Goal: Register for event/course: Sign up to attend an event or enroll in a course

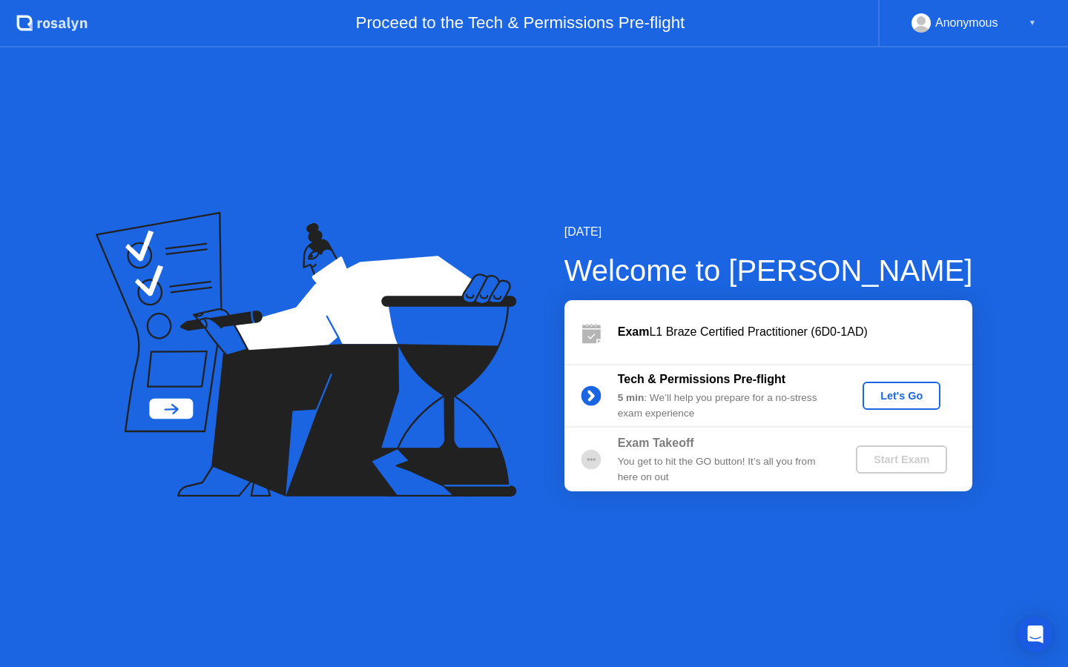
click at [921, 401] on div "Let's Go" at bounding box center [901, 396] width 66 height 12
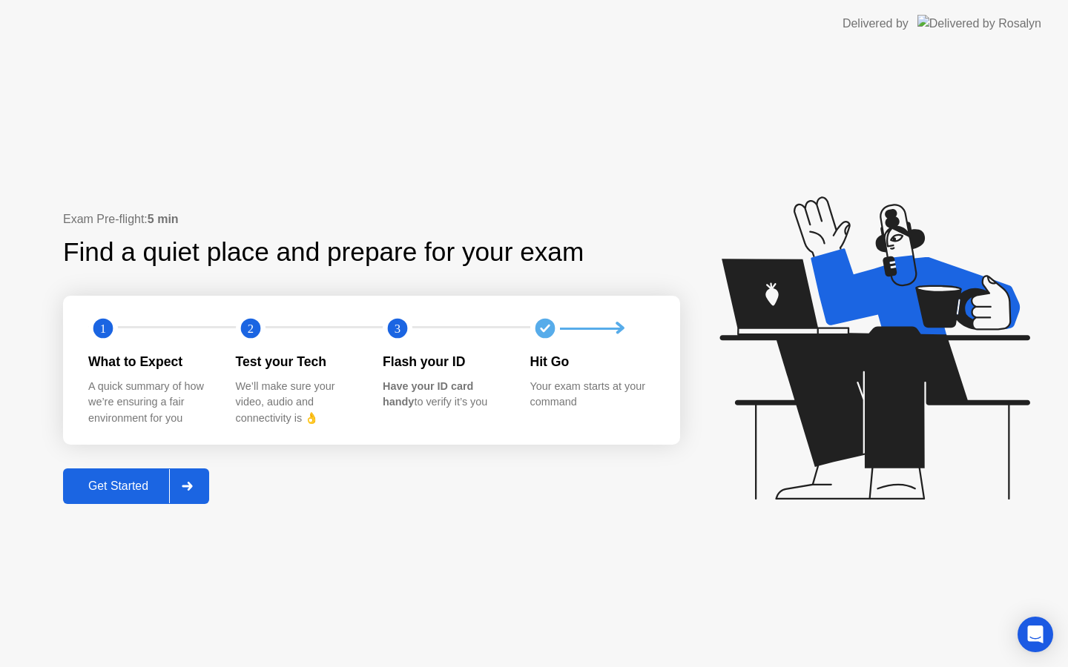
click at [128, 485] on div "Get Started" at bounding box center [118, 486] width 102 height 13
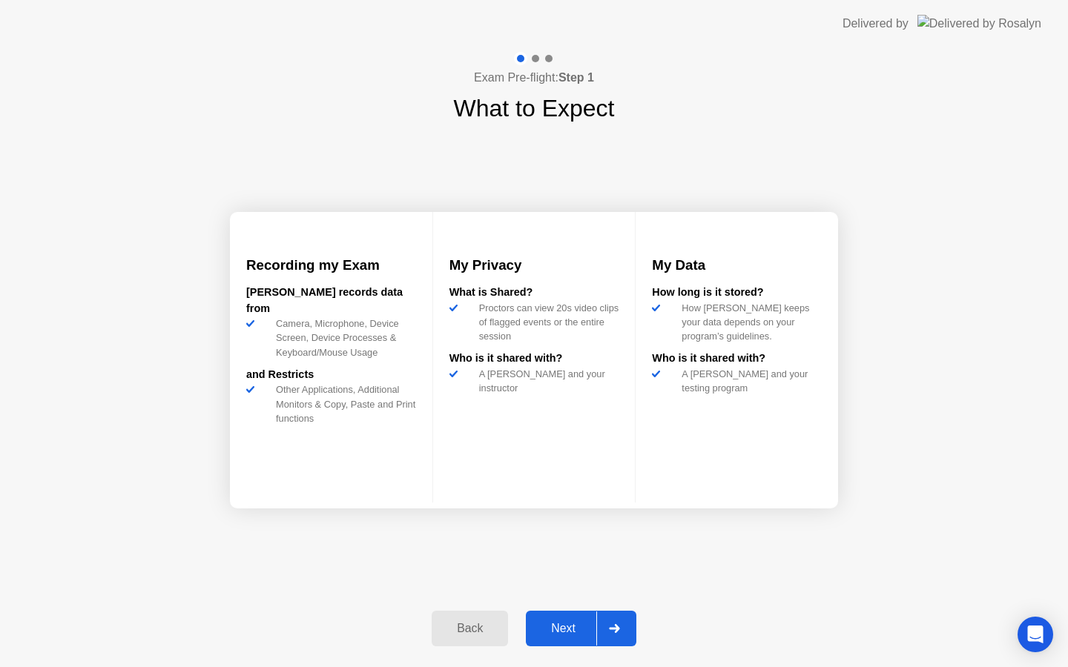
click at [569, 626] on div "Next" at bounding box center [563, 628] width 66 height 13
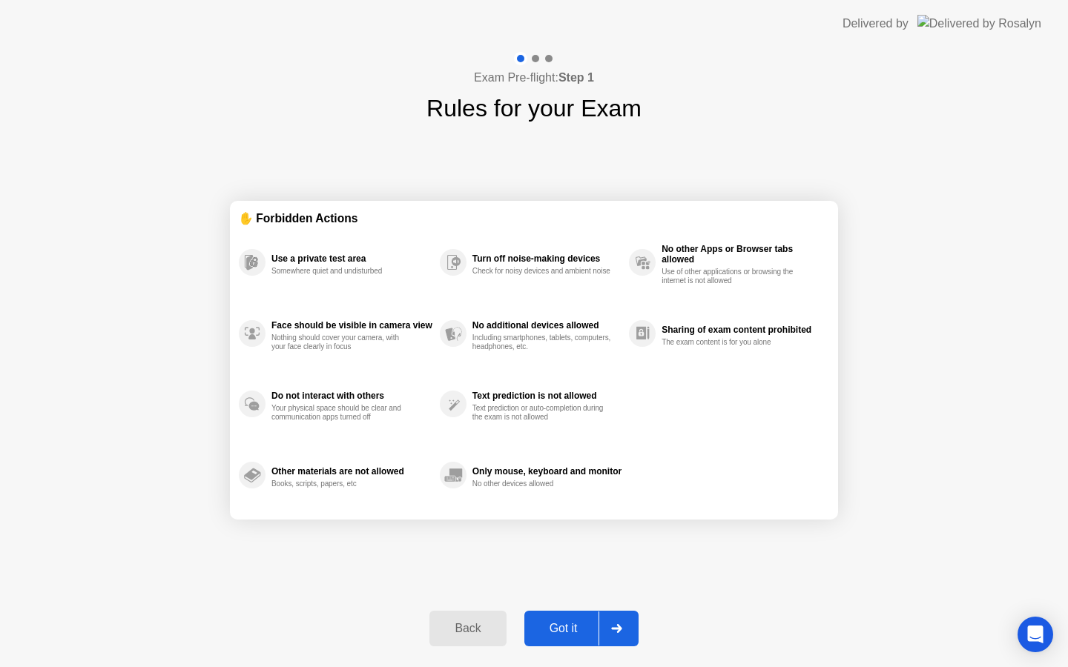
click at [567, 625] on div "Got it" at bounding box center [564, 628] width 70 height 13
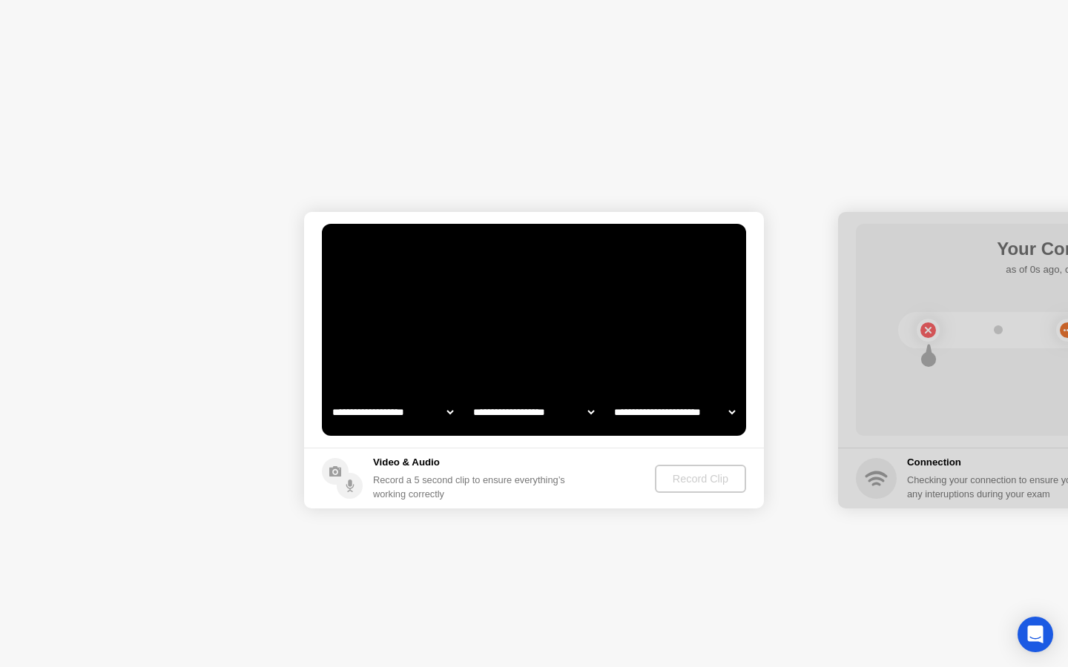
select select "**********"
select select "*******"
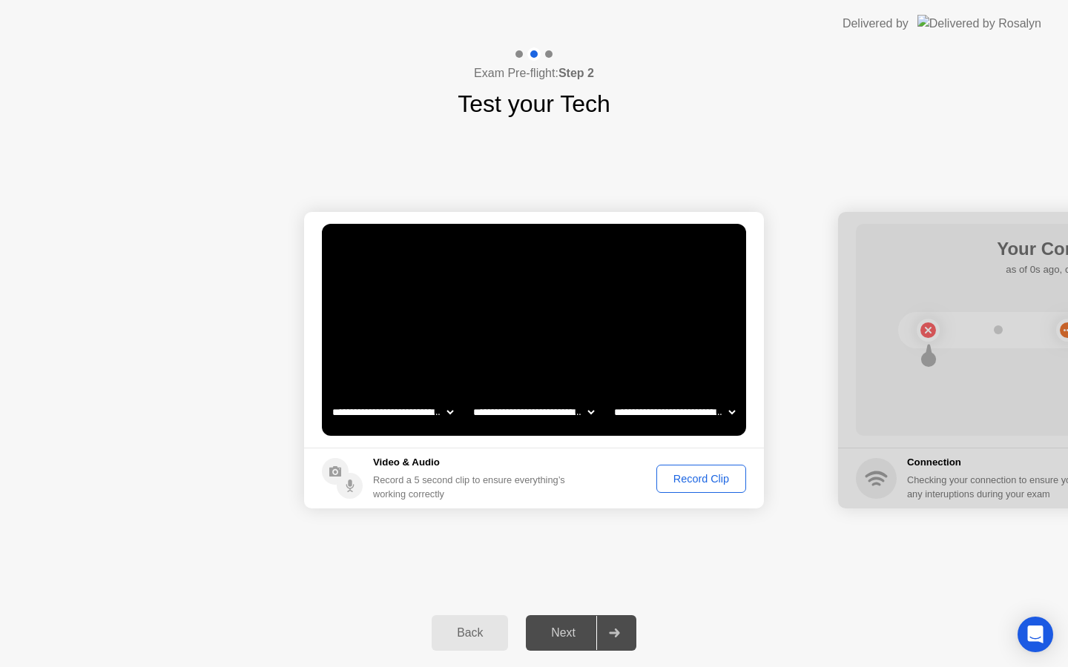
click at [552, 634] on div "Next" at bounding box center [563, 632] width 66 height 13
click at [563, 632] on div "Next" at bounding box center [563, 632] width 66 height 13
click at [693, 483] on div "Record Clip" at bounding box center [700, 479] width 79 height 12
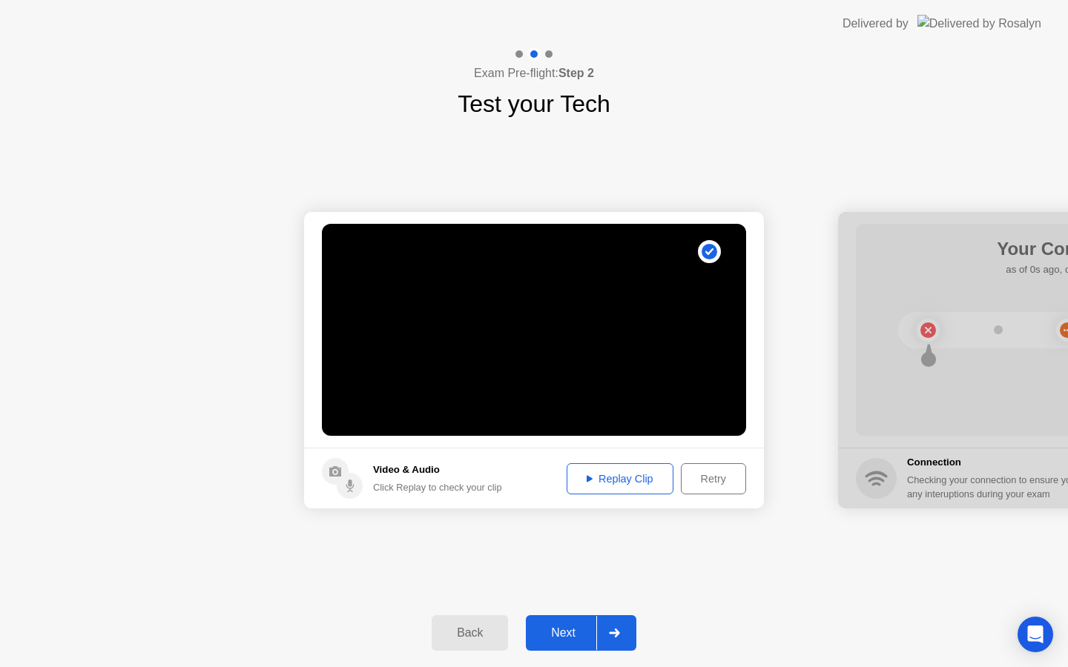
click at [569, 645] on button "Next" at bounding box center [581, 633] width 110 height 36
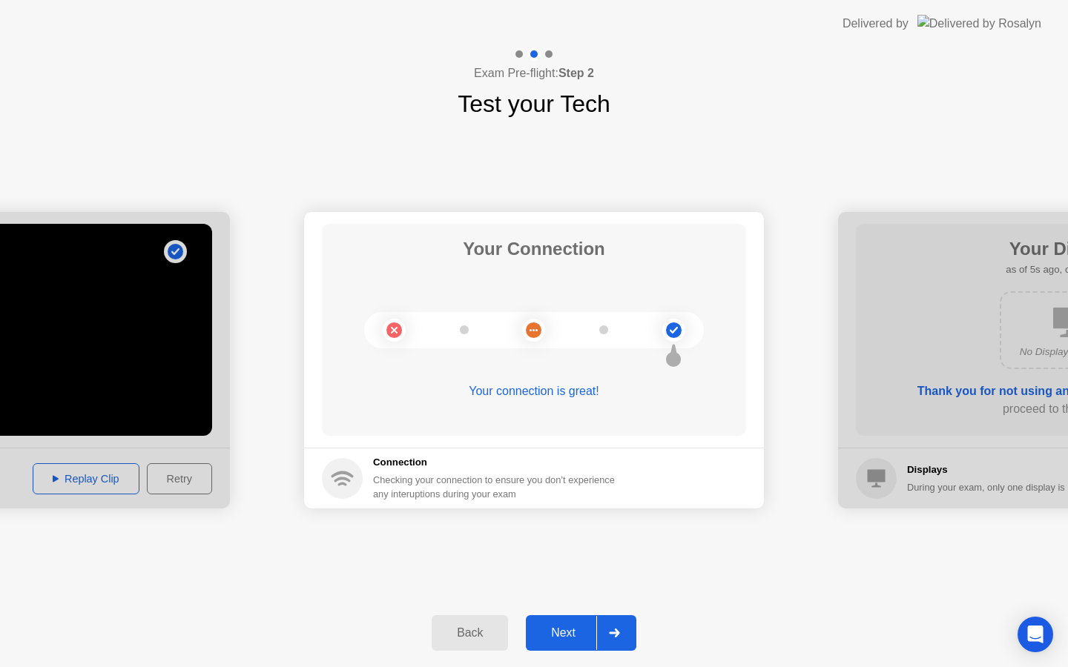
click at [583, 652] on div "Back Next" at bounding box center [534, 633] width 1068 height 68
click at [583, 639] on div "Next" at bounding box center [563, 632] width 66 height 13
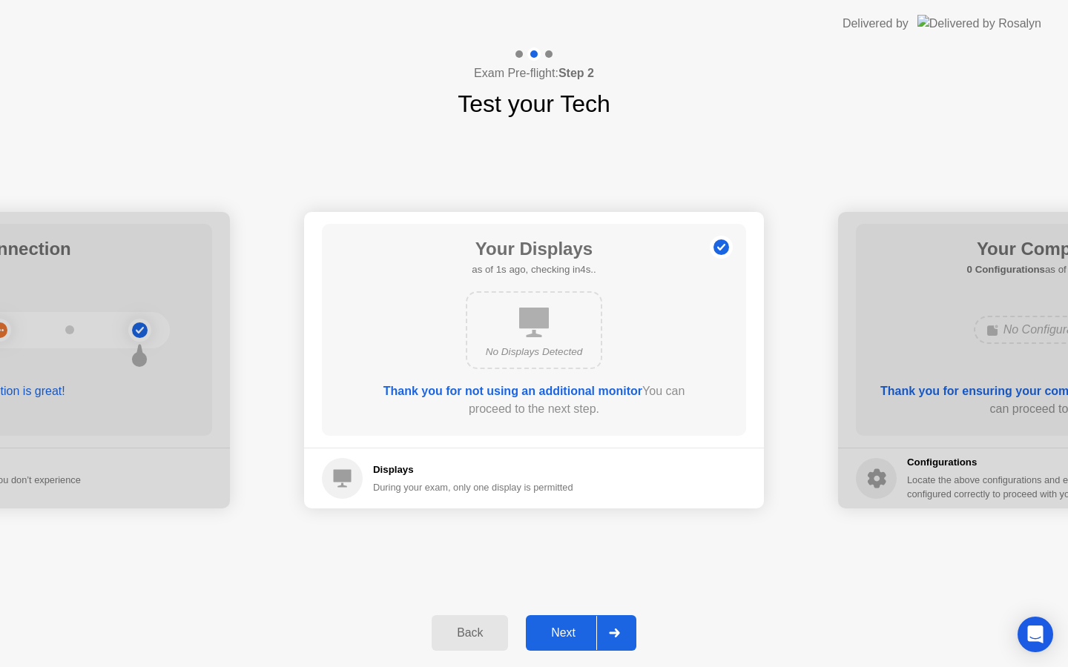
click at [583, 638] on div "Next" at bounding box center [563, 632] width 66 height 13
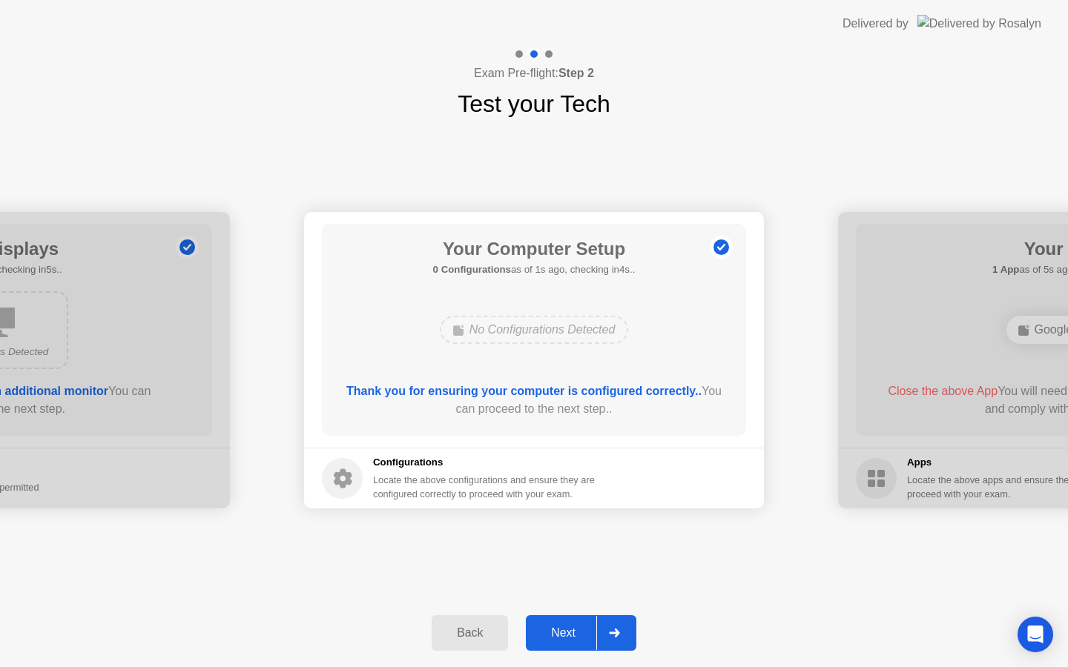
click at [582, 638] on div "Next" at bounding box center [563, 632] width 66 height 13
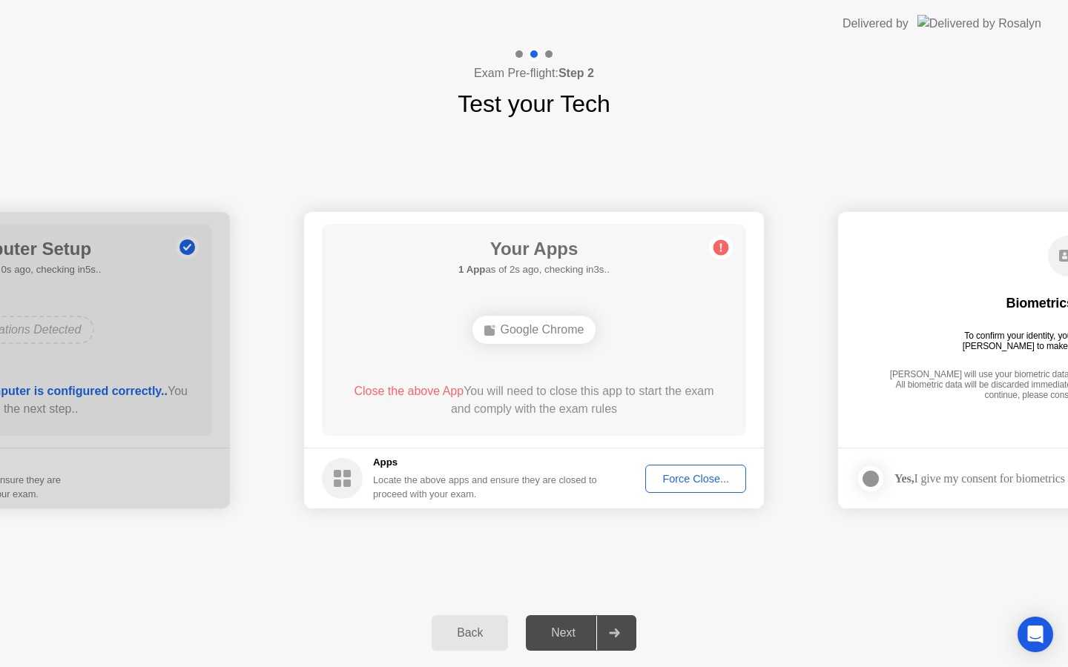
click at [673, 485] on div "Force Close..." at bounding box center [695, 479] width 90 height 12
click at [568, 636] on div "Next" at bounding box center [563, 632] width 66 height 13
click at [529, 333] on div "Google Chrome" at bounding box center [534, 330] width 124 height 28
click at [669, 483] on div "Force Close..." at bounding box center [695, 479] width 90 height 12
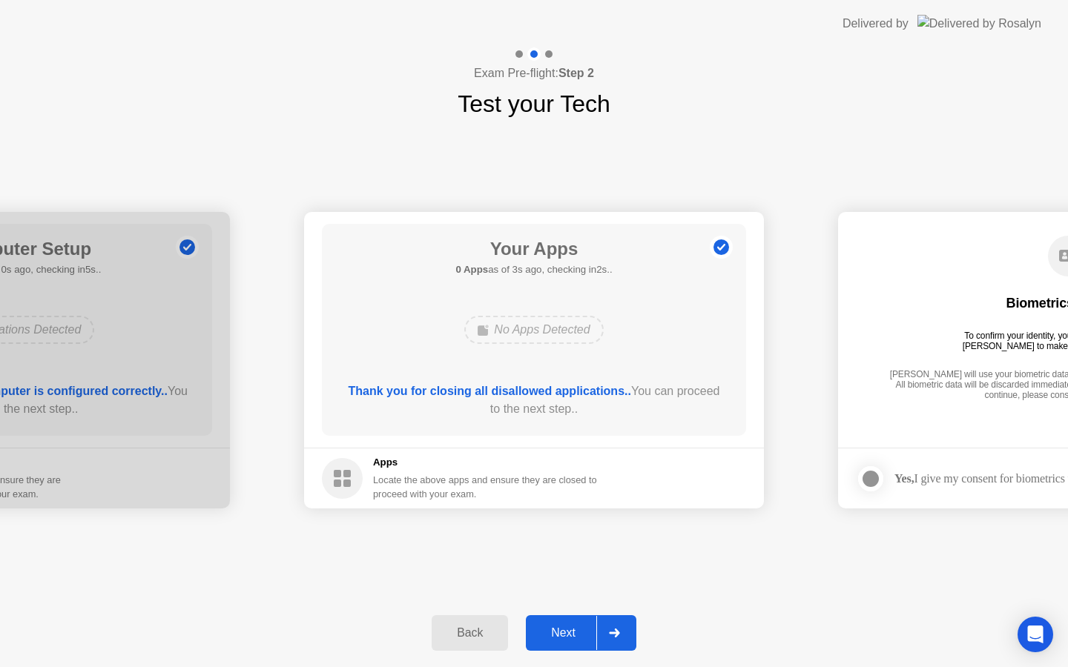
click at [578, 647] on button "Next" at bounding box center [581, 633] width 110 height 36
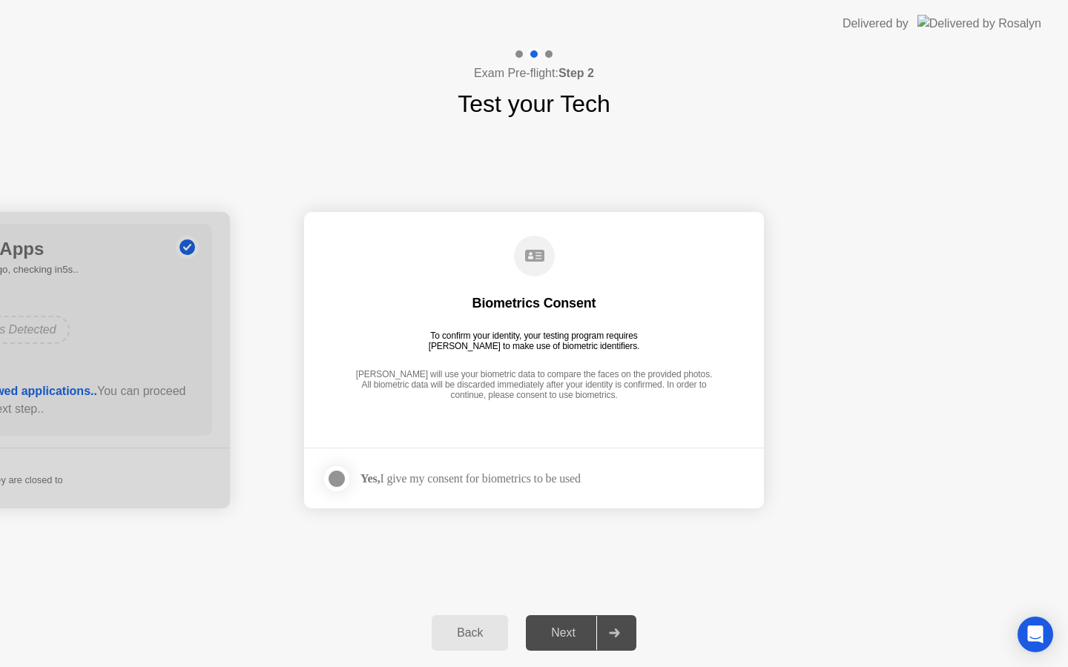
click at [578, 631] on div "Next" at bounding box center [563, 632] width 66 height 13
click at [339, 482] on div at bounding box center [337, 479] width 18 height 18
click at [567, 628] on div "Next" at bounding box center [563, 632] width 66 height 13
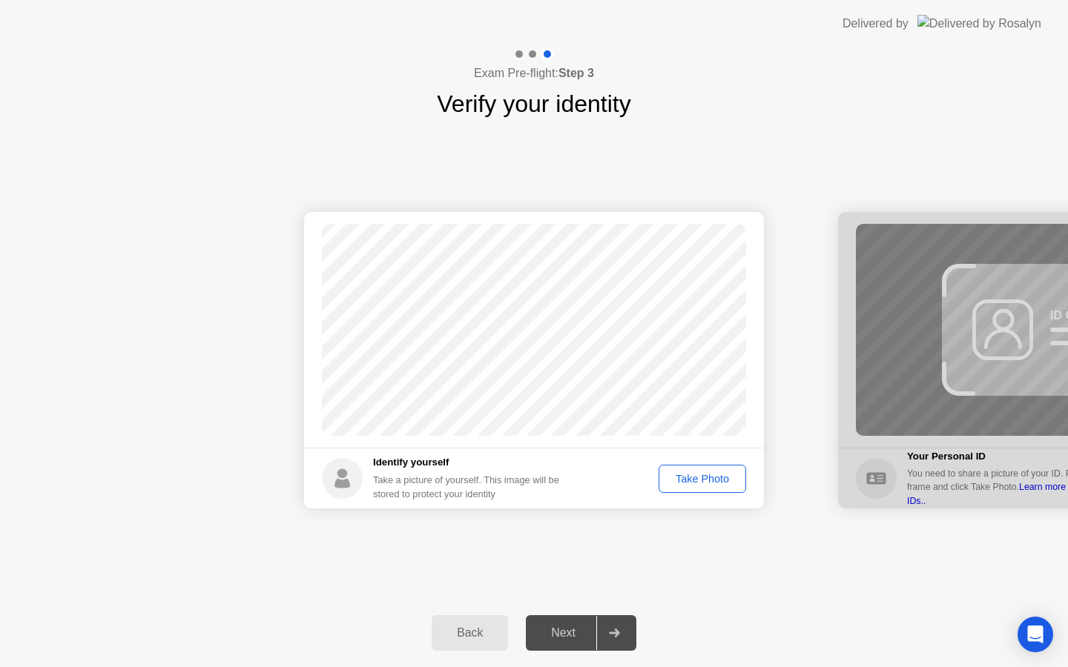
click at [570, 635] on div "Next" at bounding box center [563, 632] width 66 height 13
click at [703, 476] on div "Take Photo" at bounding box center [702, 479] width 77 height 12
click at [733, 473] on div "Retake" at bounding box center [712, 479] width 58 height 12
click at [733, 473] on div "Take Photo" at bounding box center [702, 479] width 77 height 12
click at [728, 480] on div "Retake" at bounding box center [712, 479] width 58 height 12
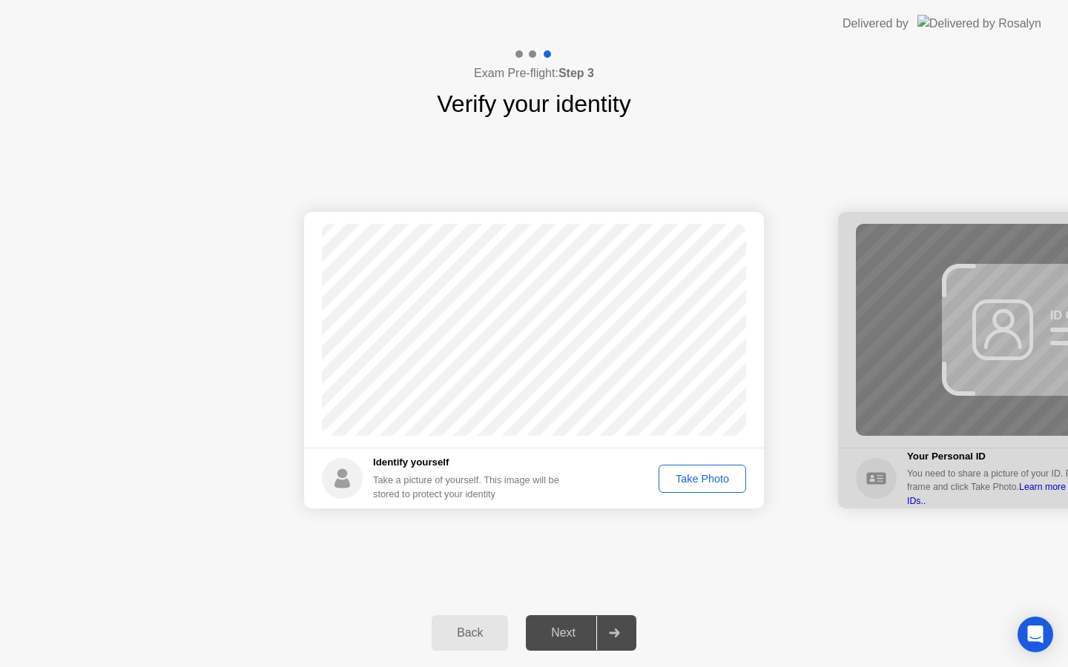
click at [728, 480] on div "Take Photo" at bounding box center [702, 479] width 77 height 12
click at [581, 623] on button "Next" at bounding box center [581, 633] width 110 height 36
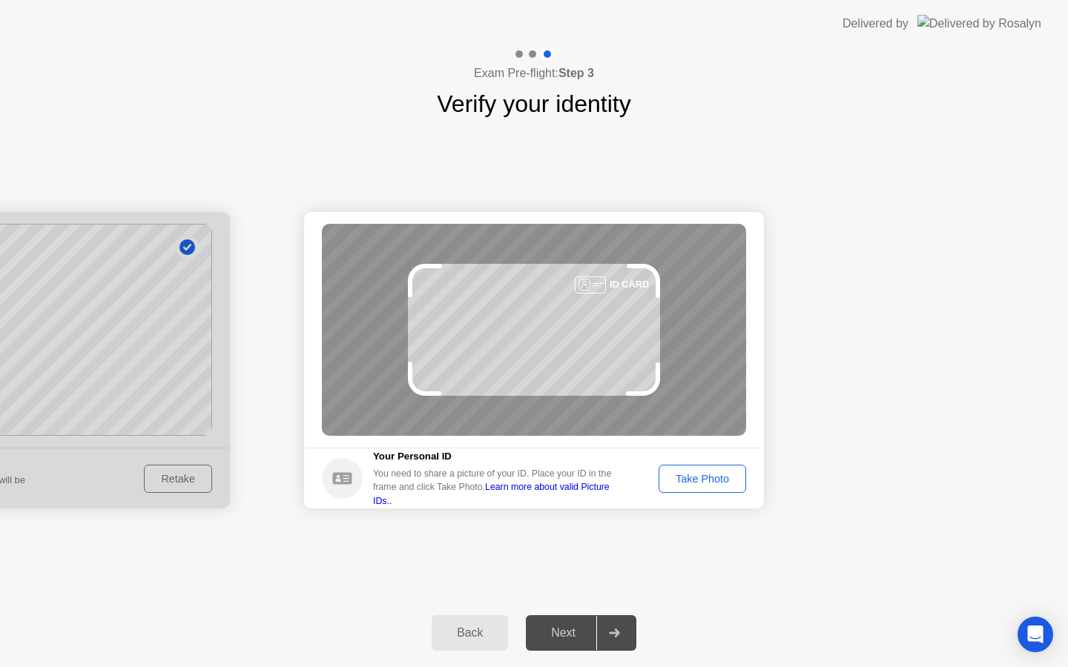
click at [667, 479] on div "Take Photo" at bounding box center [702, 479] width 77 height 12
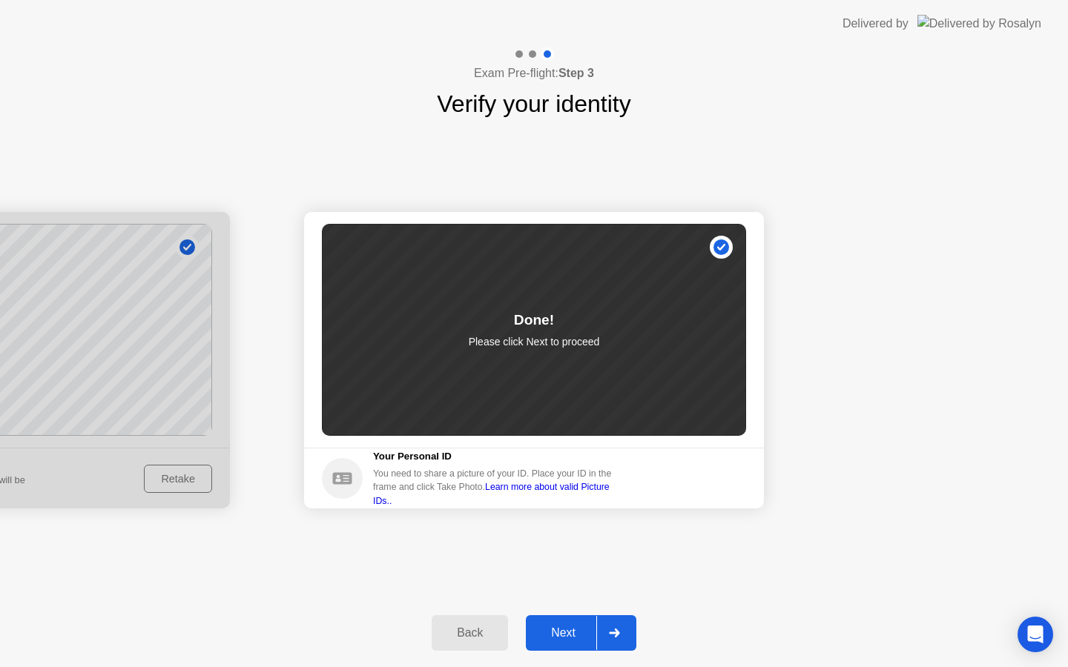
click at [558, 626] on div "Next" at bounding box center [563, 632] width 66 height 13
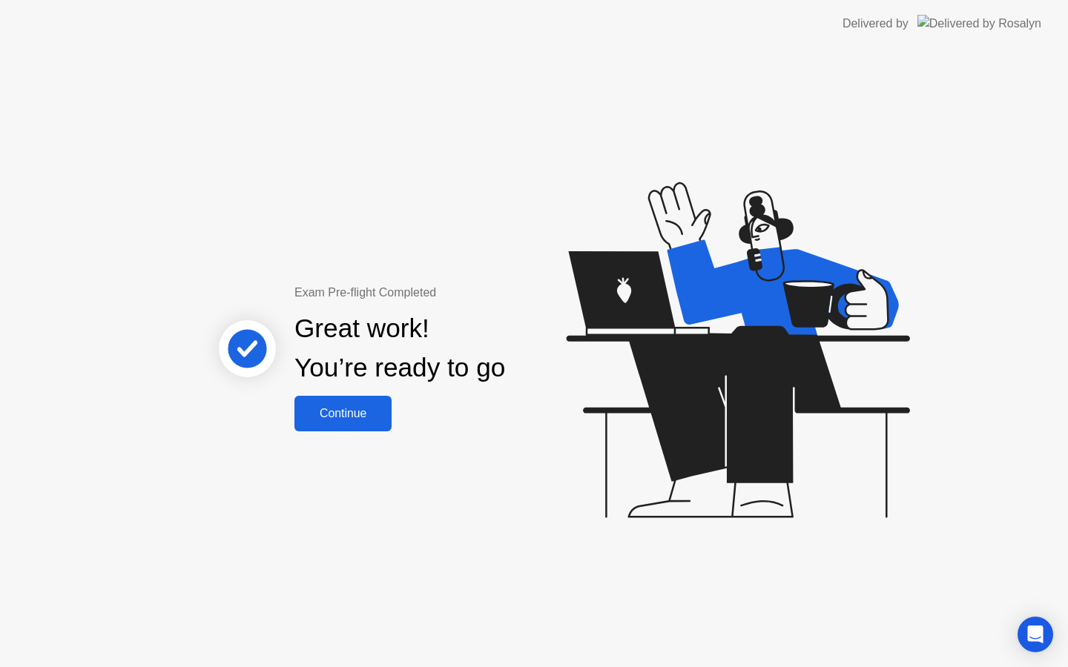
click at [348, 420] on div "Continue" at bounding box center [343, 413] width 88 height 13
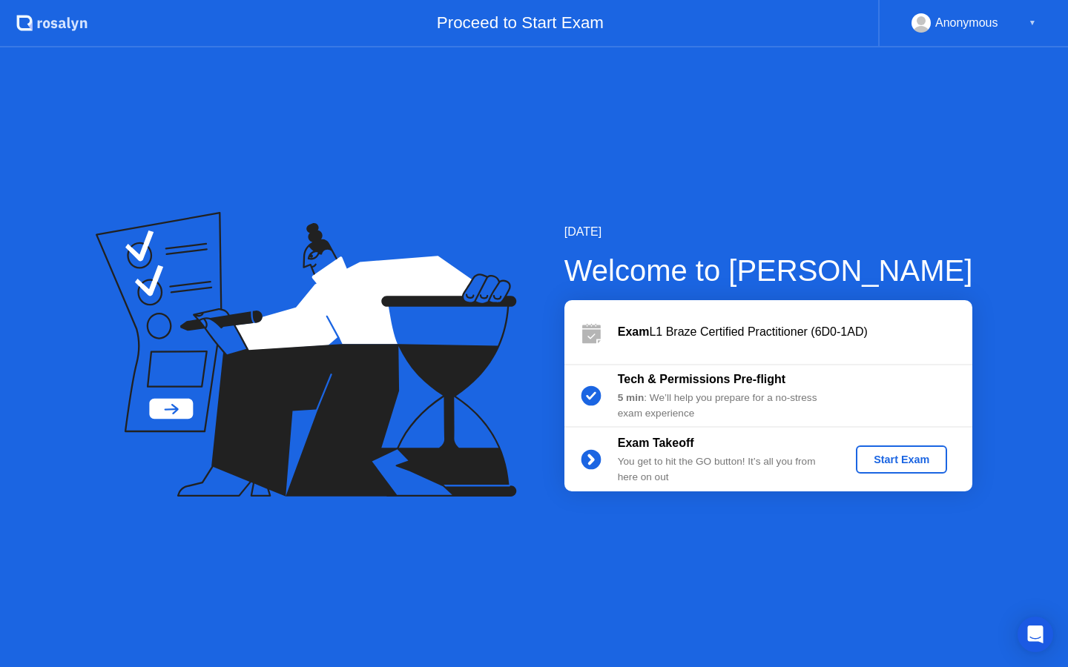
click at [887, 459] on div "Start Exam" at bounding box center [901, 460] width 79 height 12
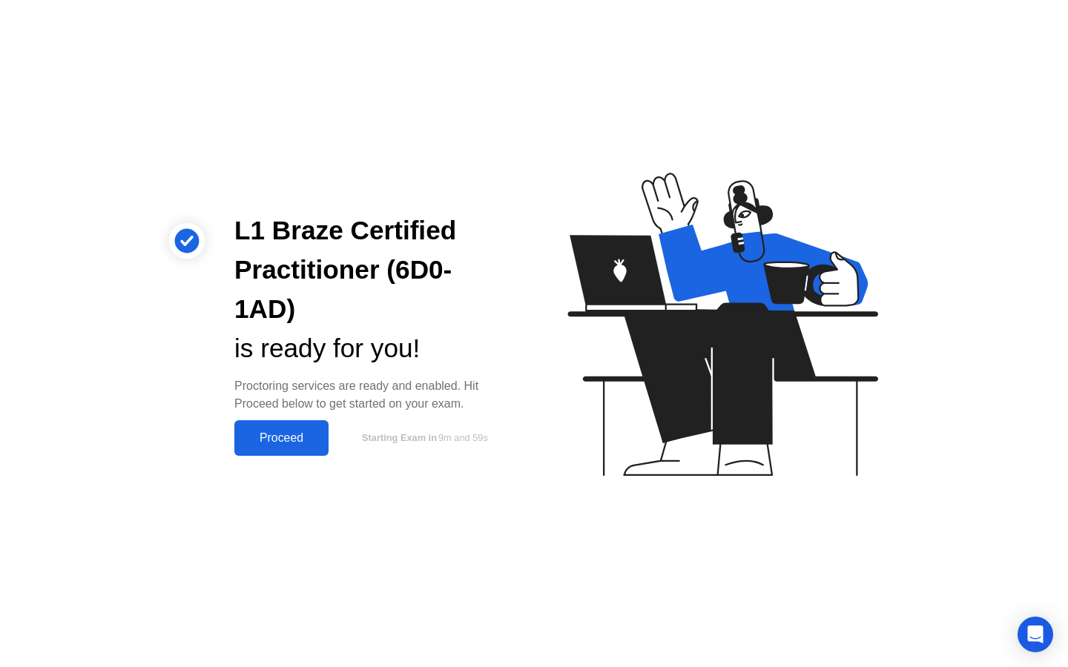
click at [299, 445] on div "Proceed" at bounding box center [281, 437] width 85 height 13
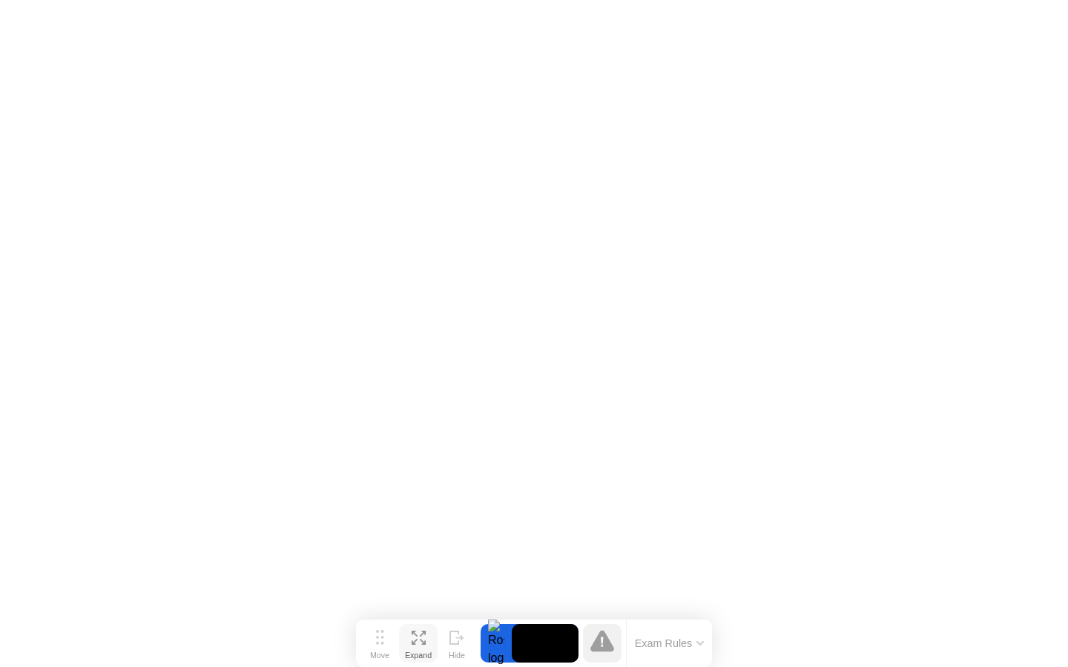
click at [426, 638] on button "Expand" at bounding box center [418, 643] width 39 height 39
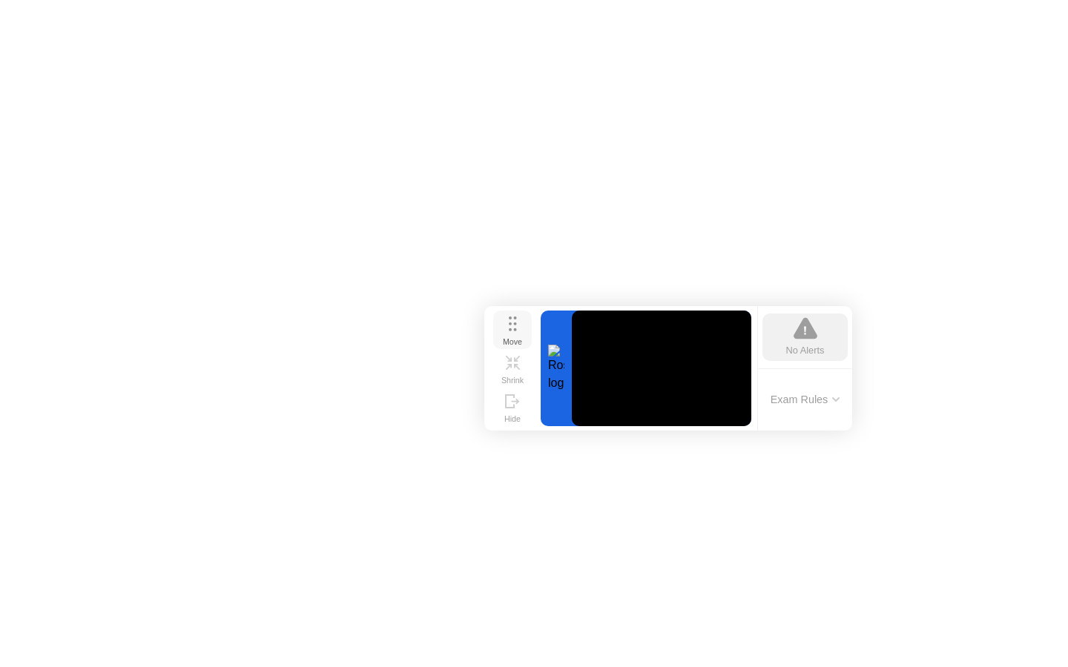
drag, startPoint x: 383, startPoint y: 570, endPoint x: 511, endPoint y: 335, distance: 267.4
click at [512, 337] on div "Move" at bounding box center [512, 341] width 19 height 9
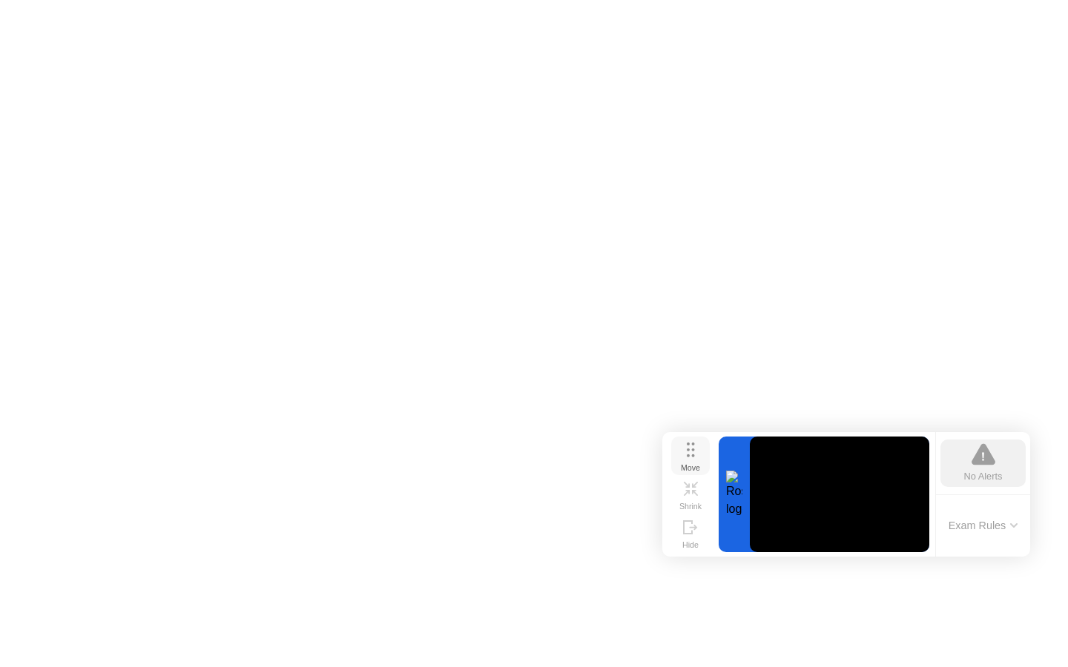
drag, startPoint x: 512, startPoint y: 334, endPoint x: 689, endPoint y: 457, distance: 215.1
click at [689, 463] on div "Move" at bounding box center [690, 467] width 19 height 9
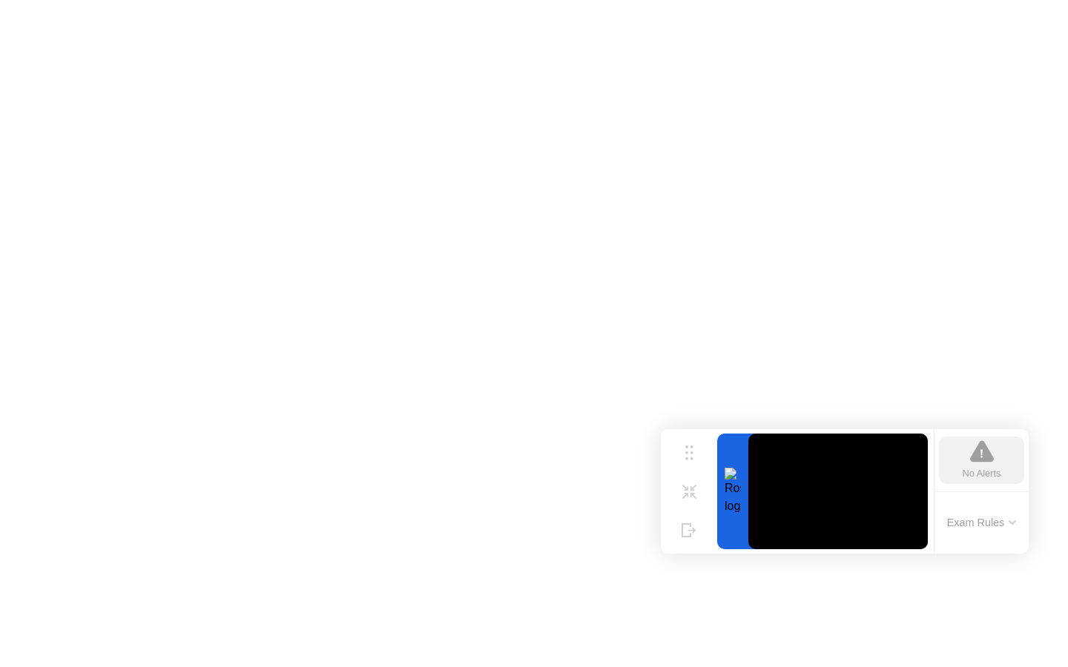
drag, startPoint x: 730, startPoint y: 496, endPoint x: 723, endPoint y: 453, distance: 43.6
click at [723, 453] on div at bounding box center [732, 492] width 31 height 116
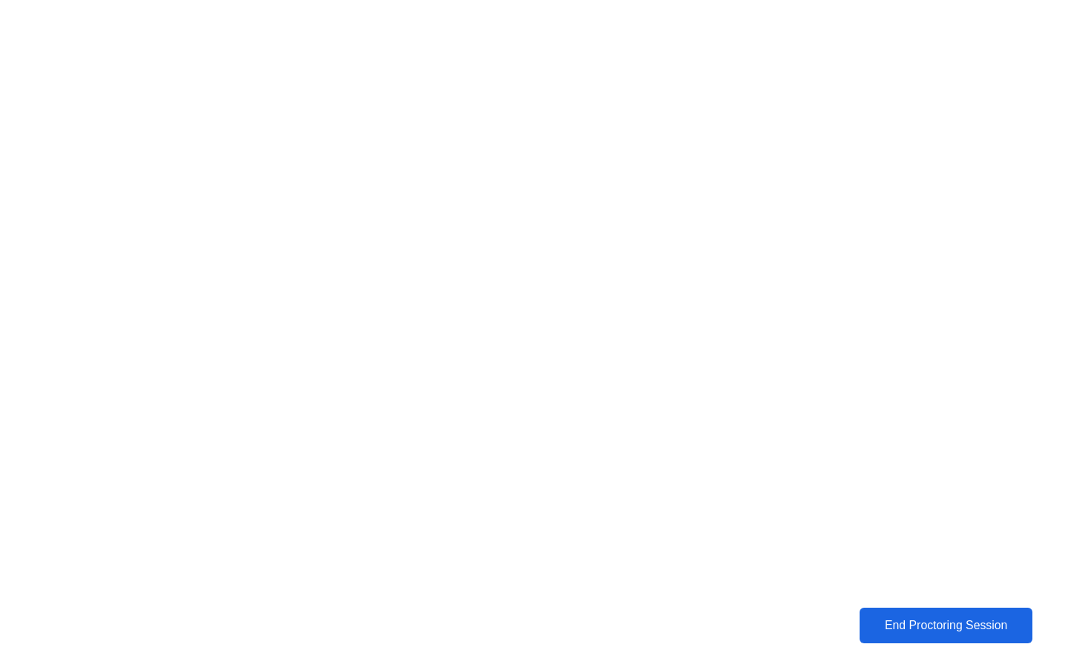
click at [951, 620] on div "End Proctoring Session" at bounding box center [945, 625] width 165 height 13
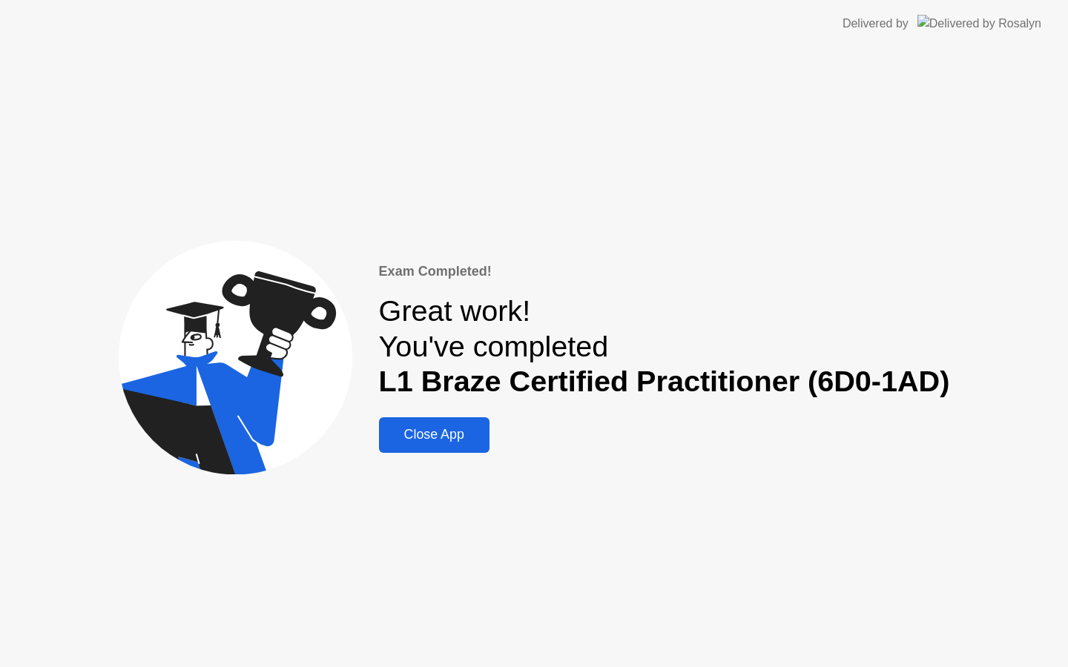
click at [452, 443] on div "Close App" at bounding box center [434, 435] width 102 height 16
